Goal: Task Accomplishment & Management: Complete application form

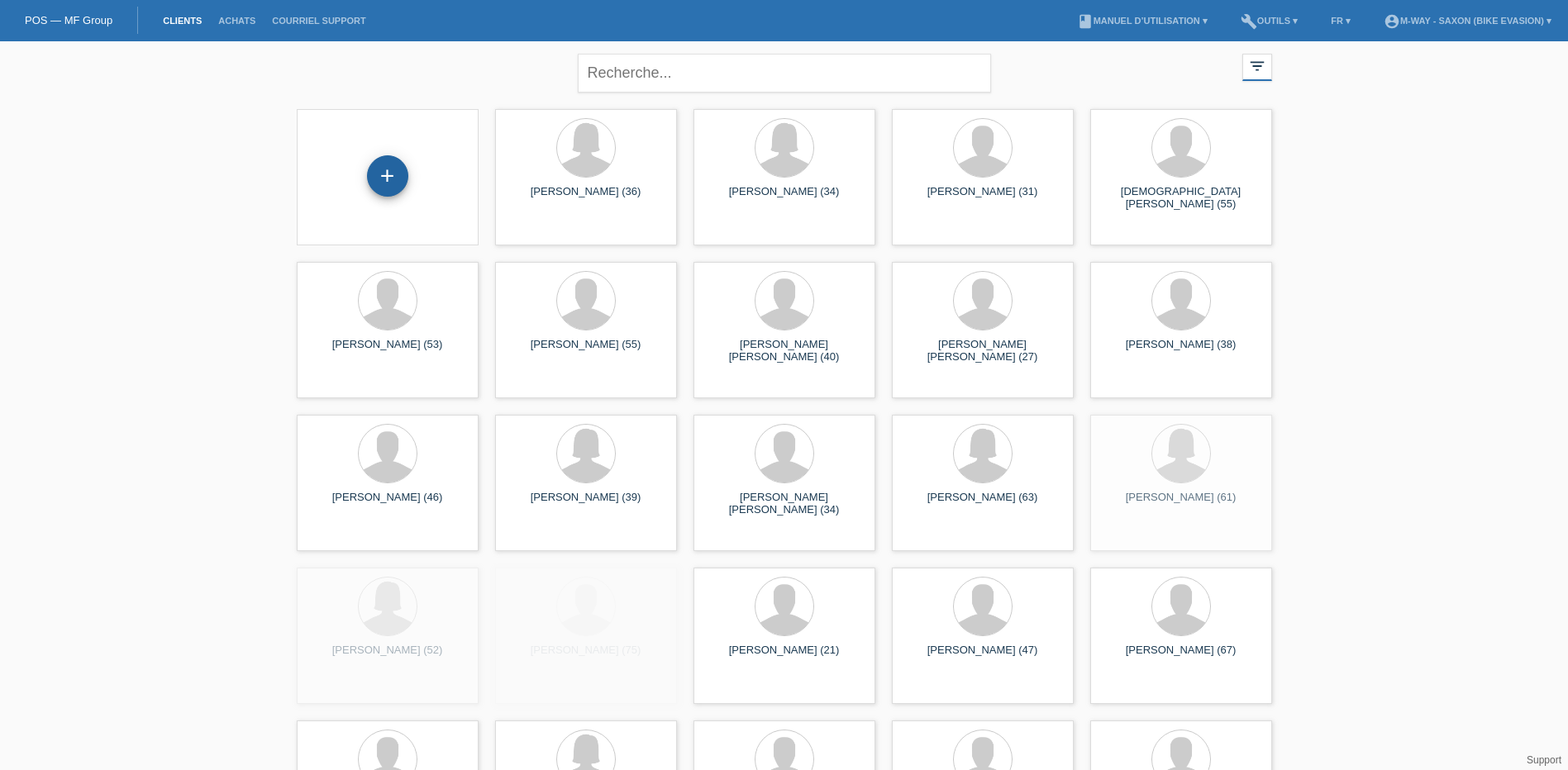
click at [398, 181] on div "+" at bounding box center [388, 176] width 42 height 42
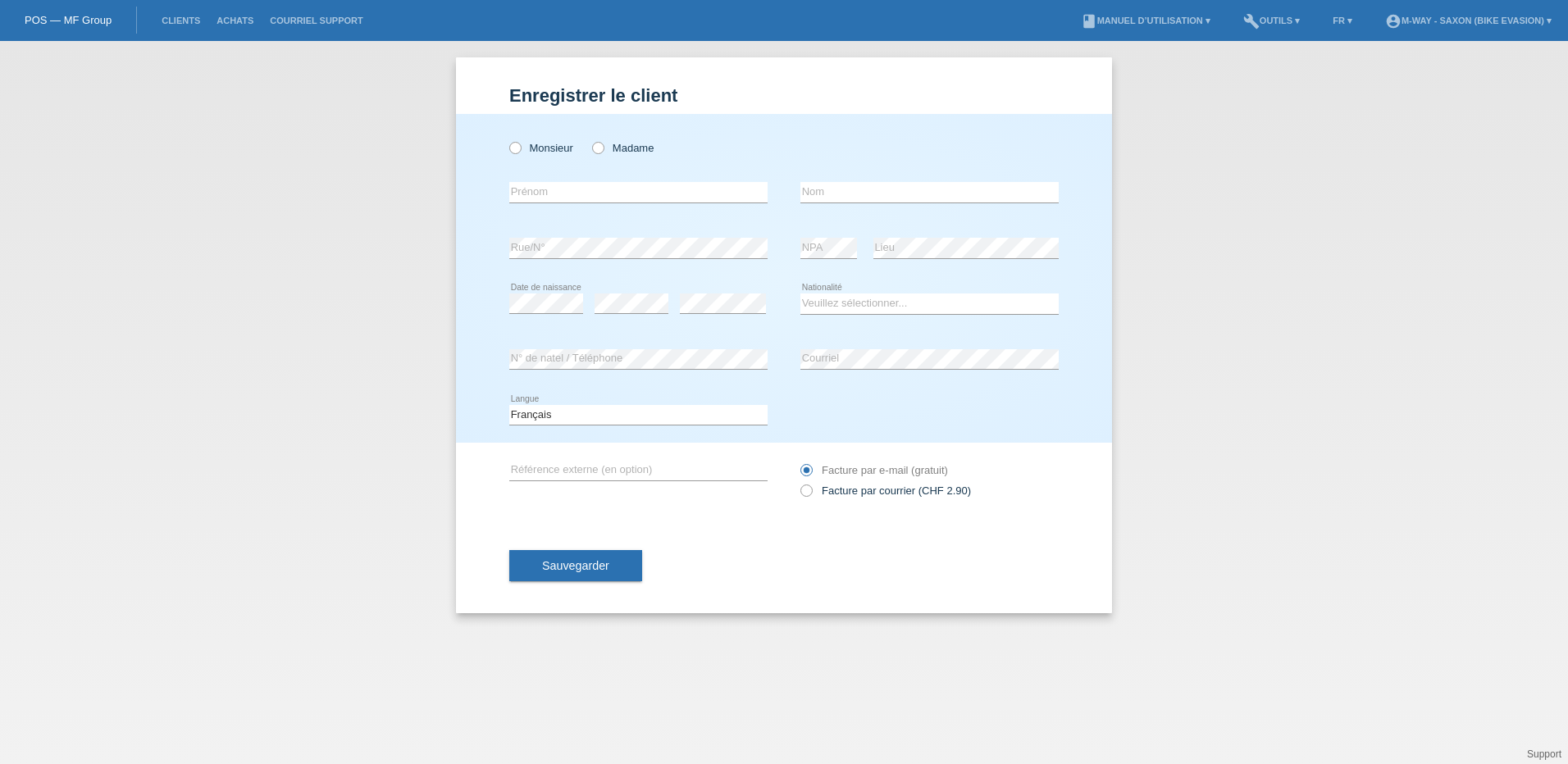
drag, startPoint x: 0, startPoint y: 0, endPoint x: 272, endPoint y: 146, distance: 308.7
click at [267, 143] on div "Enregistrer le client Enregistrer le client Enregistrer le client Monsieur Mada…" at bounding box center [784, 403] width 1568 height 723
click at [610, 149] on label "Madame" at bounding box center [623, 147] width 61 height 12
click at [603, 149] on input "Madame" at bounding box center [597, 147] width 11 height 11
radio input "true"
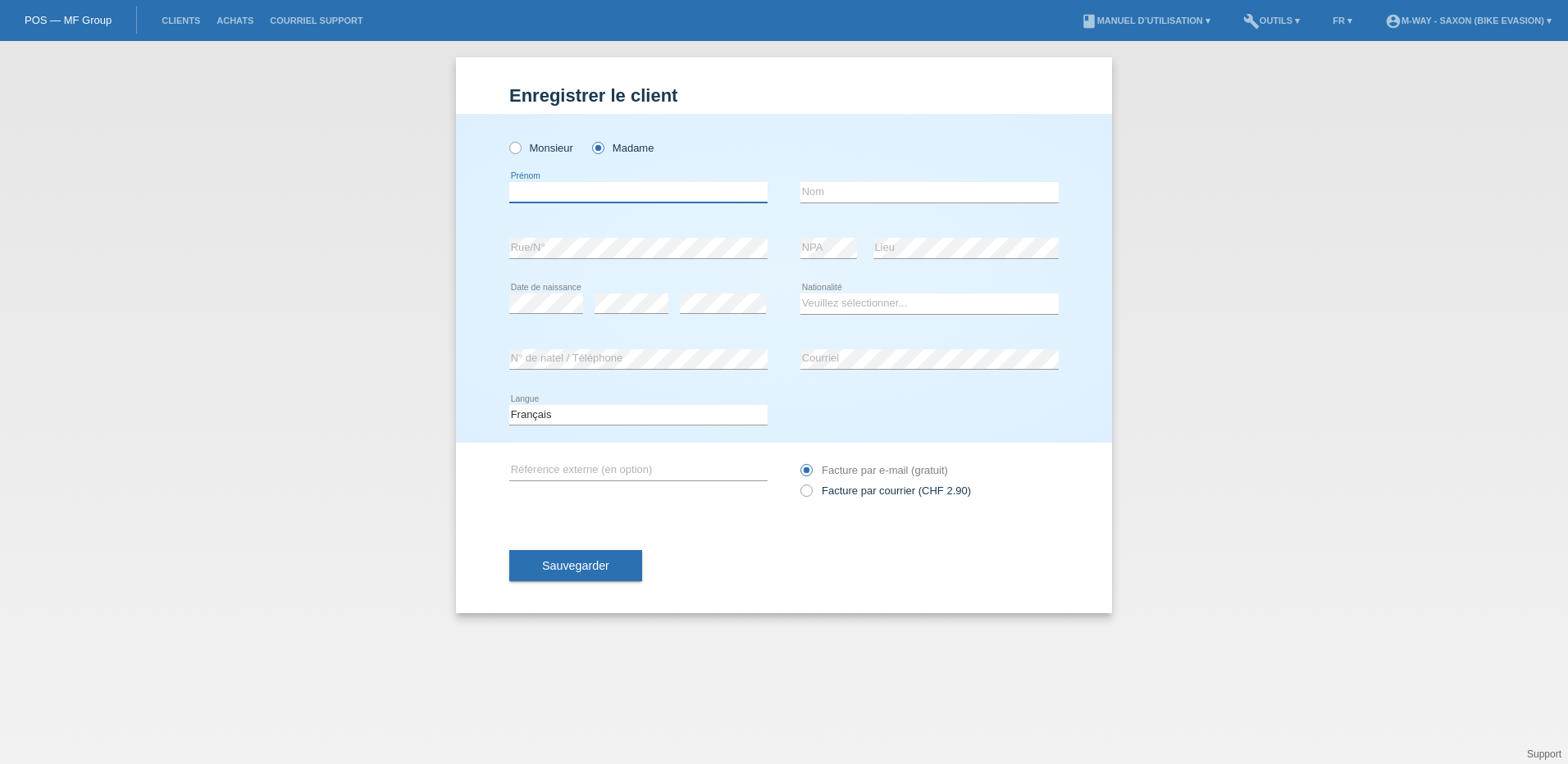
click at [539, 202] on input "text" at bounding box center [638, 192] width 258 height 21
type input "[PERSON_NAME]"
type input "Piaget"
select select "CH"
click at [595, 566] on span "Sauvegarder" at bounding box center [575, 566] width 67 height 13
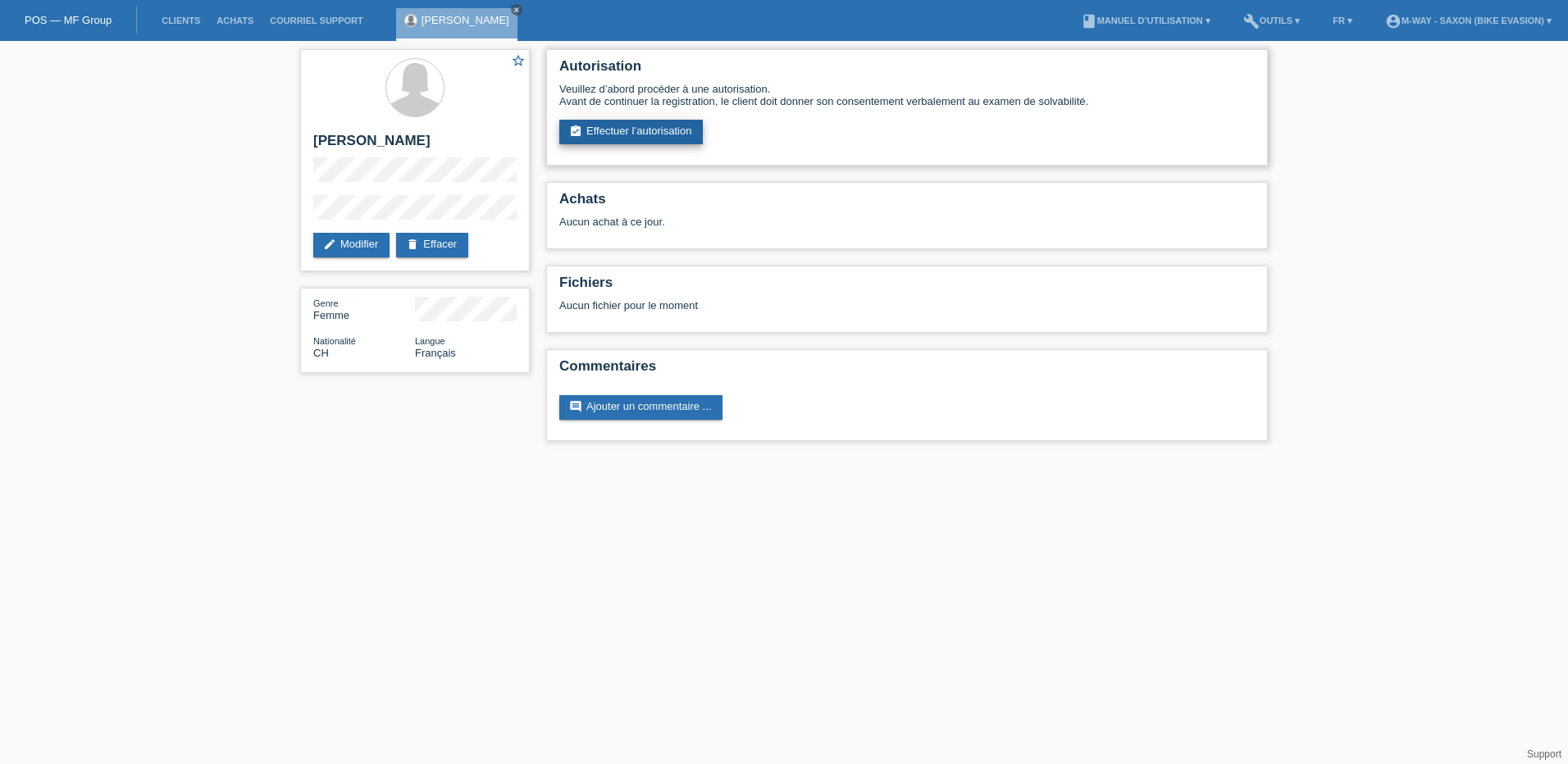
click at [600, 132] on link "assignment_turned_in Effectuer l’autorisation" at bounding box center [631, 132] width 143 height 25
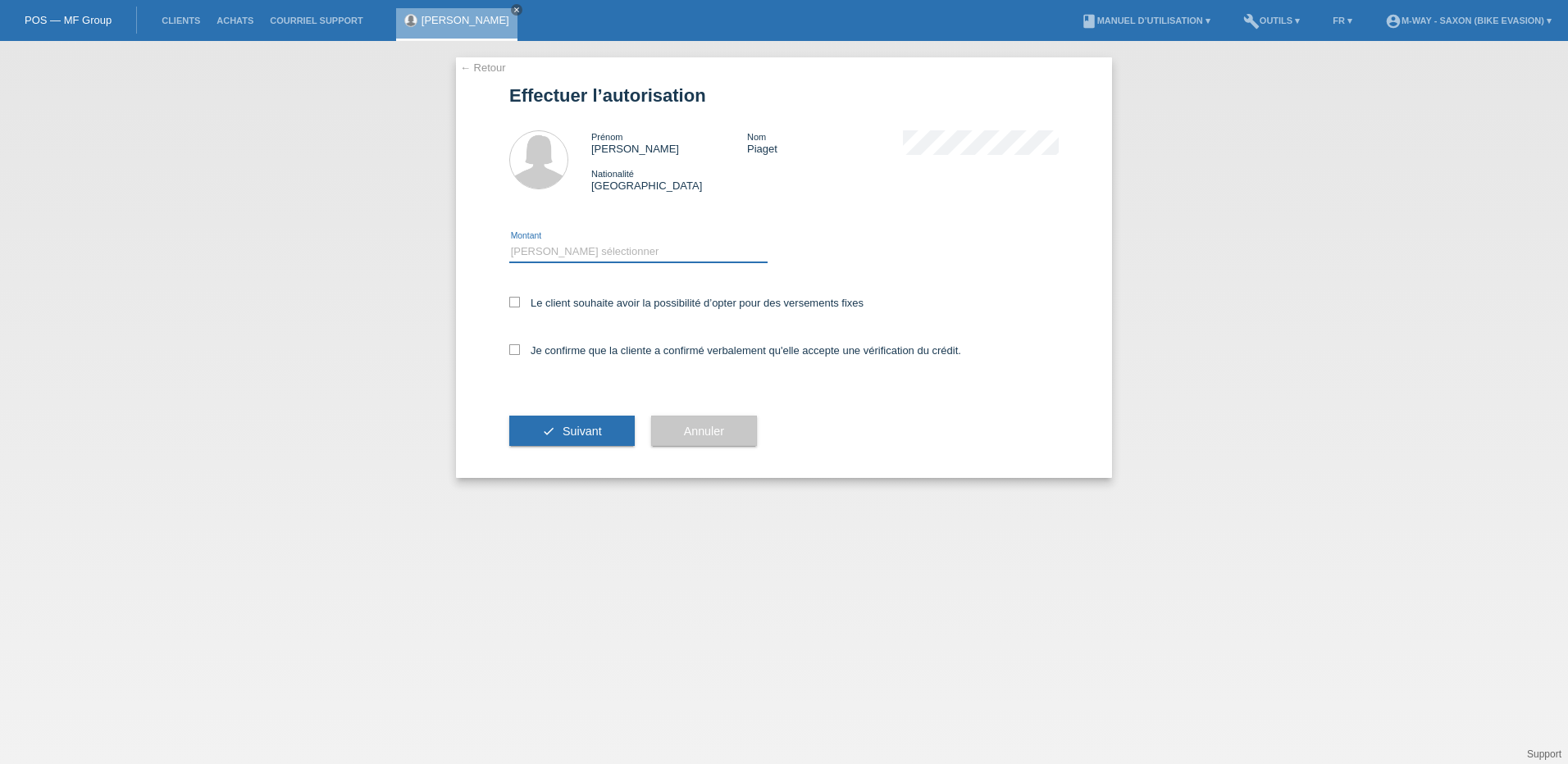
click at [589, 247] on select "Veuillez sélectionner CHF 1.00 - CHF 499.00 CHF 500.00 - CHF 1'999.00 CHF 2'000…" at bounding box center [638, 252] width 258 height 20
select select "3"
click at [509, 242] on select "Veuillez sélectionner CHF 1.00 - CHF 499.00 CHF 500.00 - CHF 1'999.00 CHF 2'000…" at bounding box center [638, 252] width 258 height 20
click at [518, 302] on icon at bounding box center [514, 302] width 11 height 11
click at [518, 302] on input "Le client souhaite avoir la possibilité d’opter pour des versements fixes" at bounding box center [514, 302] width 11 height 11
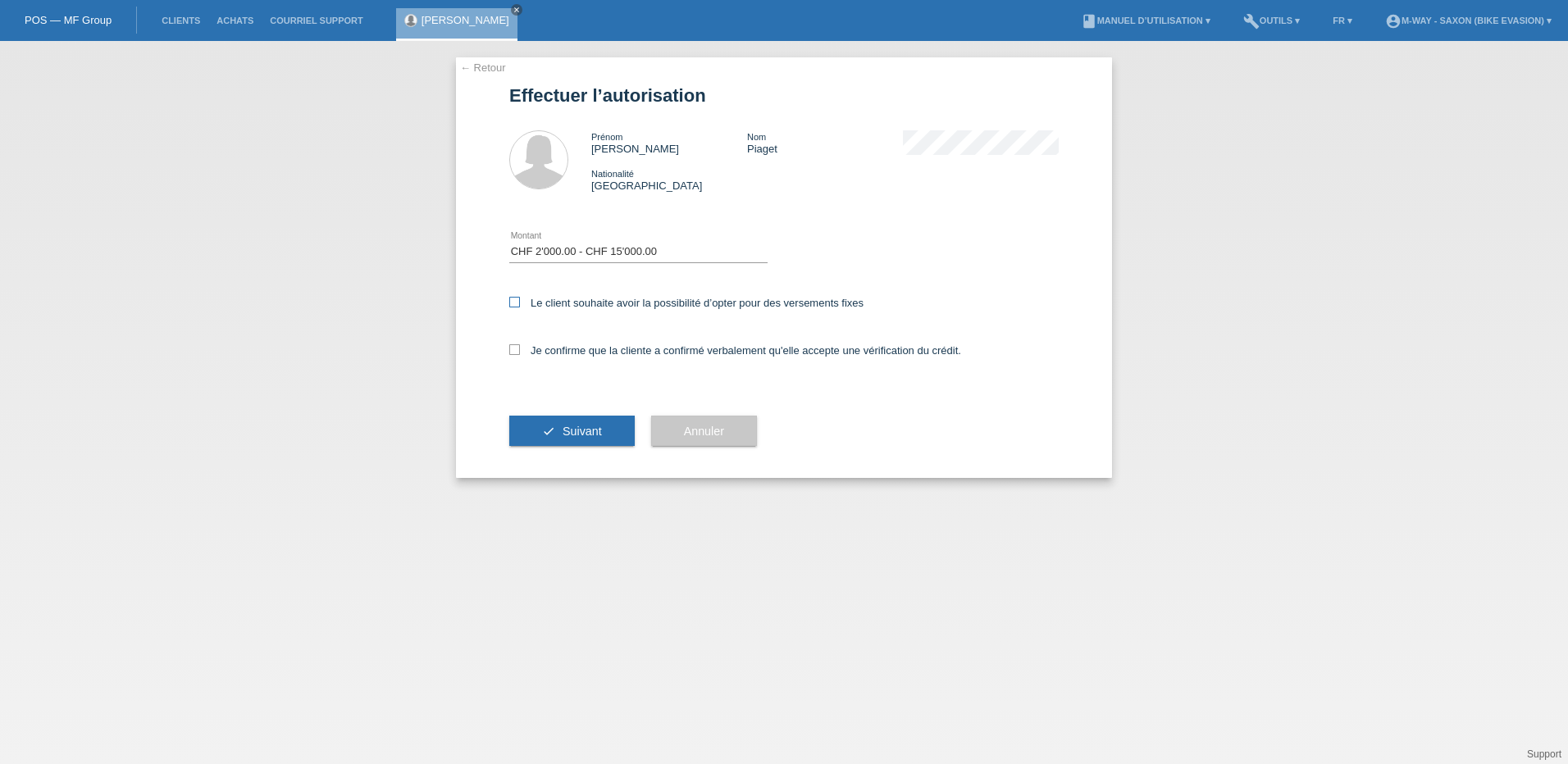
checkbox input "true"
click at [512, 353] on icon at bounding box center [514, 349] width 11 height 11
click at [512, 353] on input "Je confirme que la cliente a confirmé verbalement qu'elle accepte une vérificat…" at bounding box center [514, 349] width 11 height 11
click at [513, 352] on icon at bounding box center [514, 349] width 11 height 11
click at [513, 352] on input "Je confirme que la cliente a confirmé verbalement qu'elle accepte une vérificat…" at bounding box center [514, 349] width 11 height 11
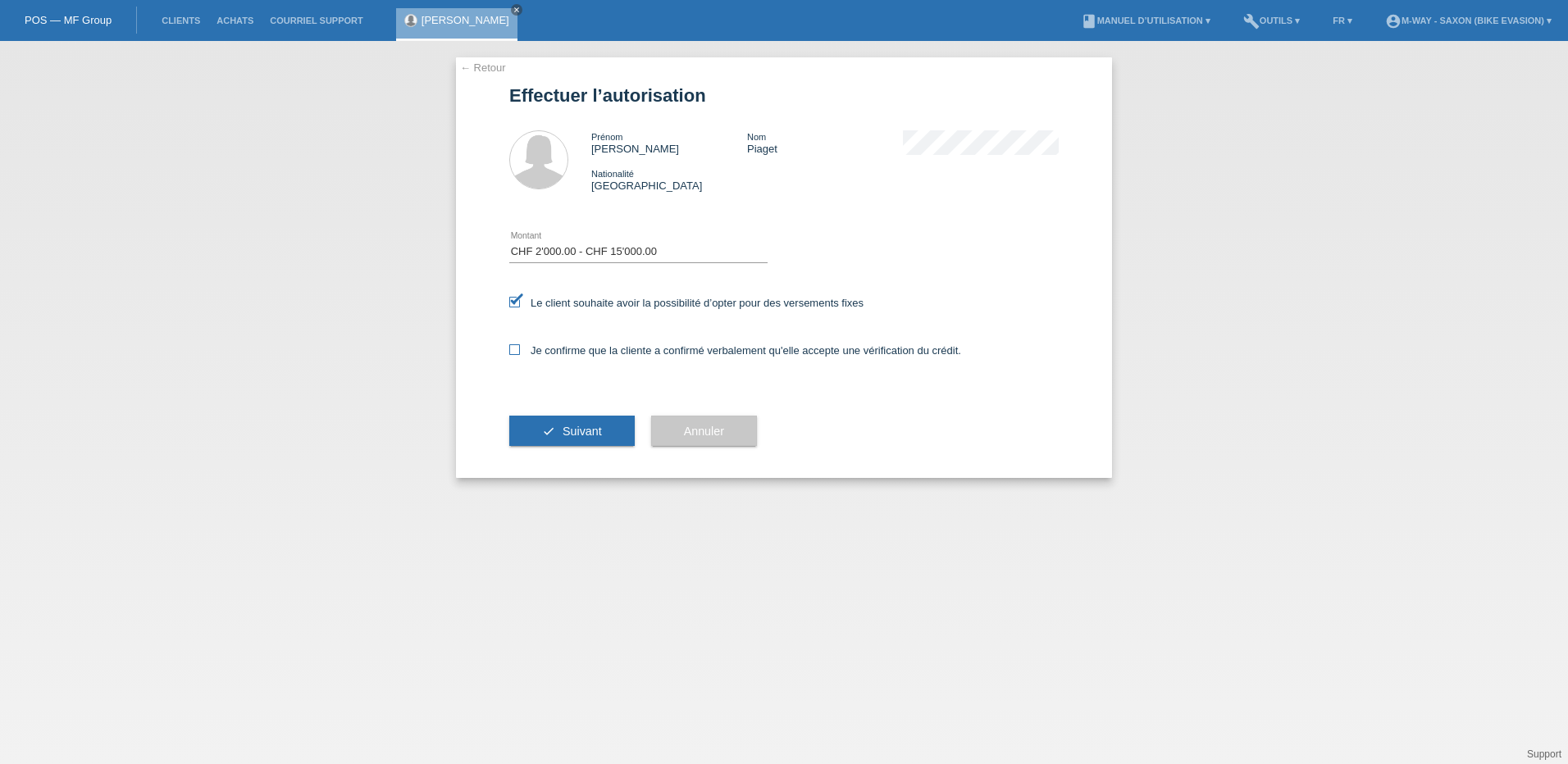
click at [512, 350] on icon at bounding box center [514, 349] width 11 height 11
click at [512, 350] on input "Je confirme que la cliente a confirmé verbalement qu'elle accepte une vérificat…" at bounding box center [514, 349] width 11 height 11
checkbox input "true"
click at [556, 432] on button "check Suivant" at bounding box center [572, 431] width 126 height 31
